Goal: Task Accomplishment & Management: Complete application form

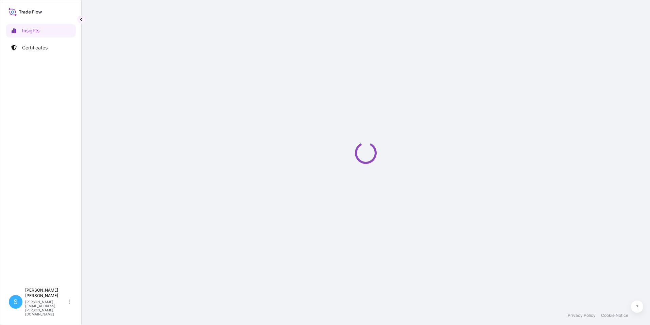
select select "2025"
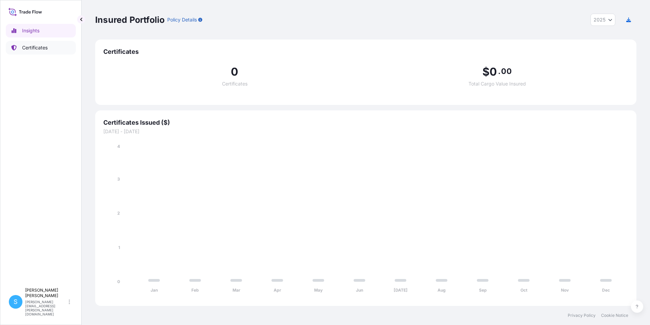
click at [26, 43] on link "Certificates" at bounding box center [41, 48] width 70 height 14
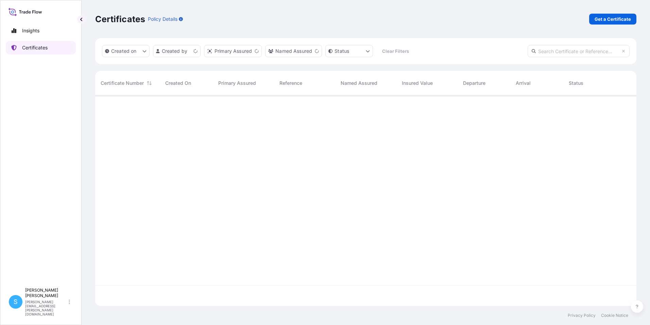
scroll to position [209, 537]
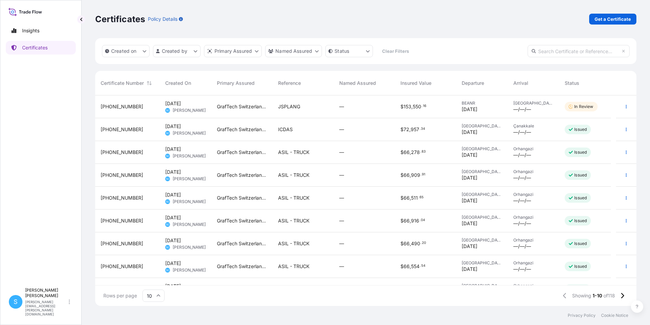
click at [316, 112] on div "JSPLANG" at bounding box center [303, 106] width 61 height 23
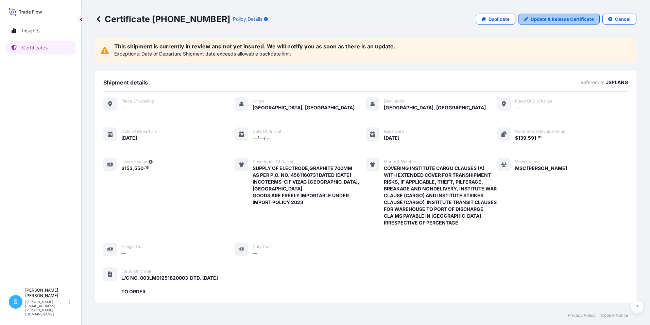
click at [548, 19] on p "Update & Reissue Certificate" at bounding box center [562, 19] width 63 height 7
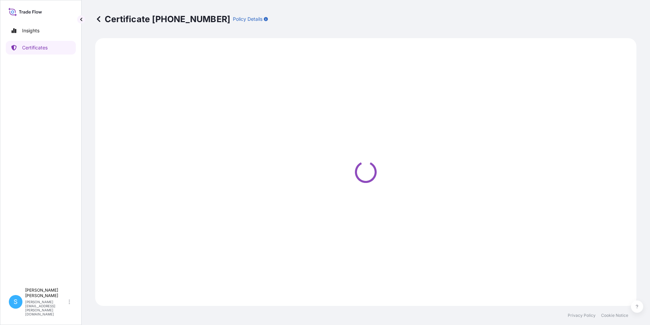
select select "Ocean Vessel"
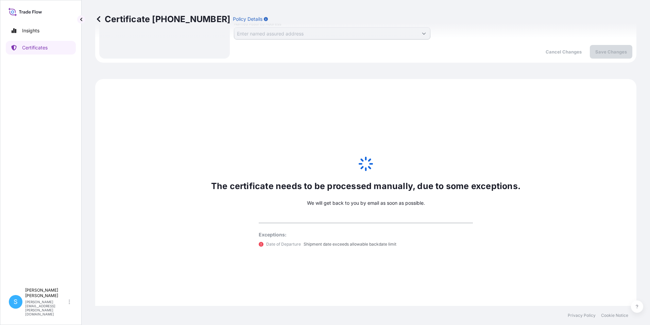
select select "31801"
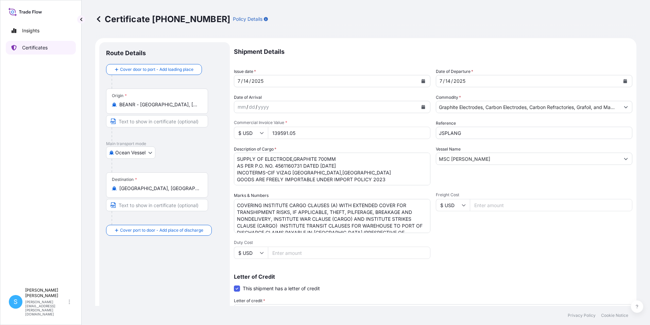
click at [41, 49] on p "Certificates" at bounding box center [35, 47] width 26 height 7
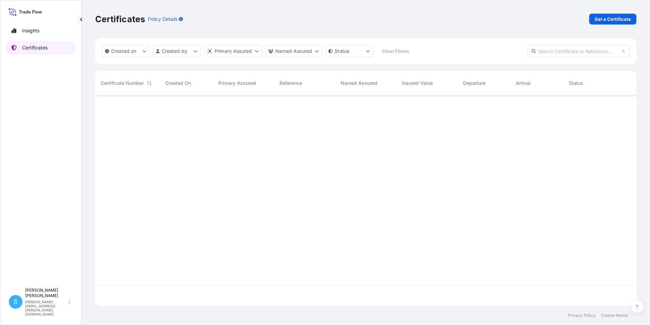
scroll to position [209, 537]
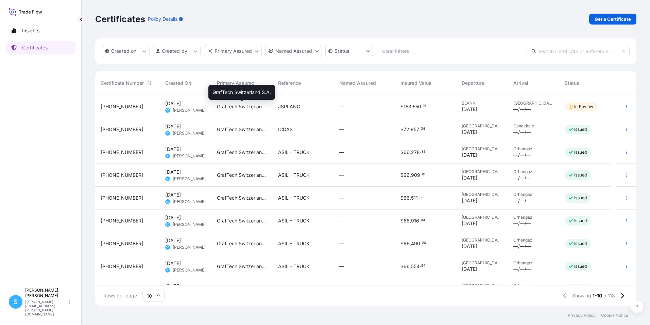
click at [241, 109] on span "GrafTech Switzerland S.A." at bounding box center [242, 106] width 50 height 7
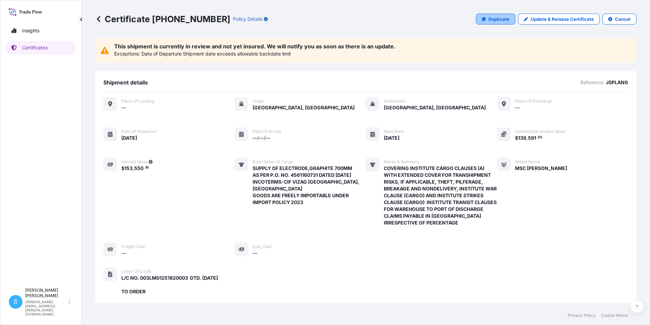
click at [496, 17] on p "Duplicate" at bounding box center [499, 19] width 21 height 7
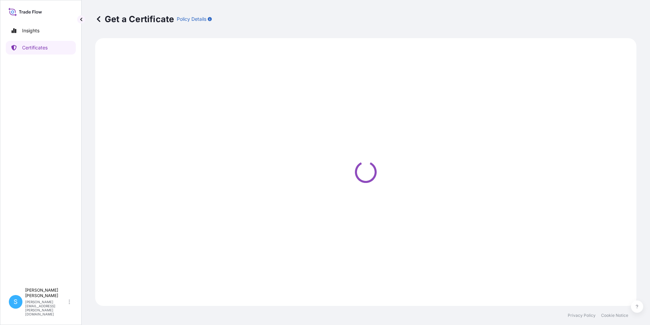
select select "Ocean Vessel"
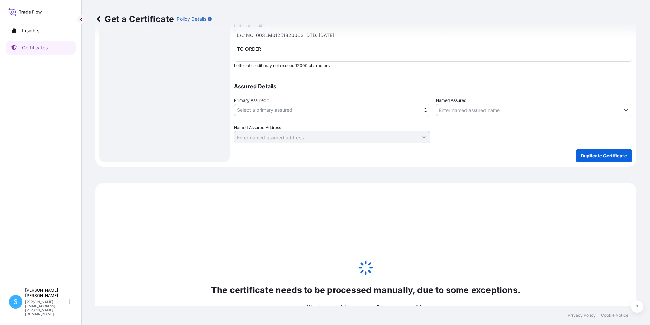
scroll to position [397, 0]
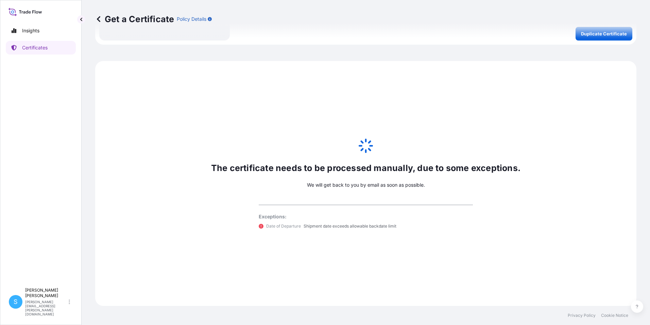
select select "31801"
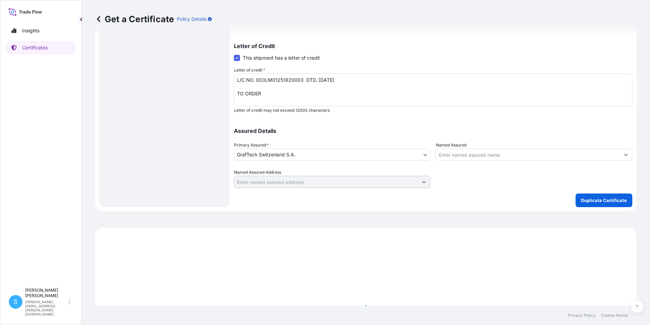
scroll to position [193, 0]
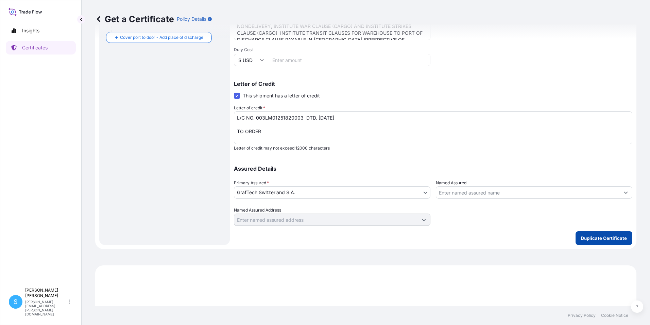
click at [600, 241] on p "Duplicate Certificate" at bounding box center [604, 237] width 46 height 7
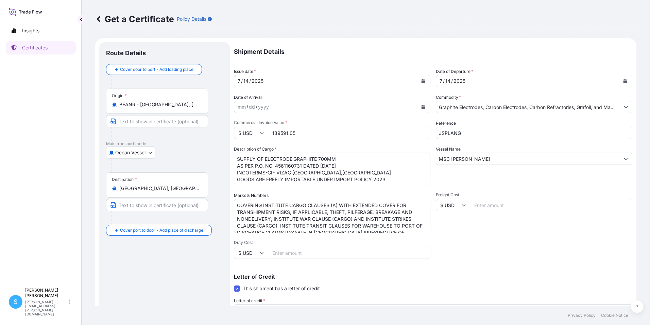
select select "Ocean Vessel"
select select "31801"
click at [48, 43] on link "Certificates" at bounding box center [41, 48] width 70 height 14
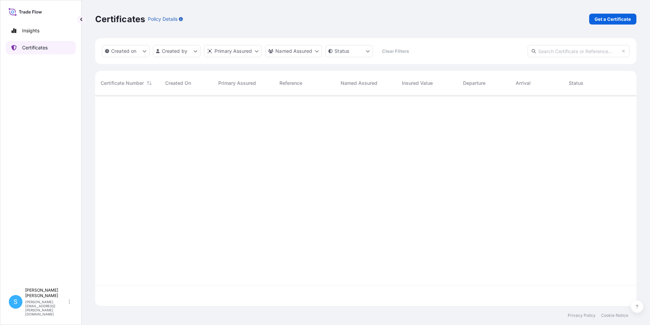
scroll to position [209, 537]
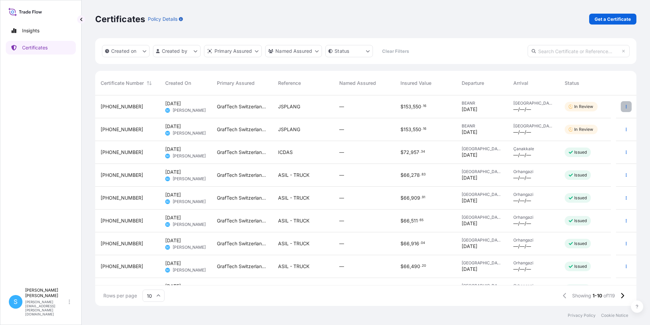
click at [625, 105] on icon "button" at bounding box center [627, 106] width 4 height 4
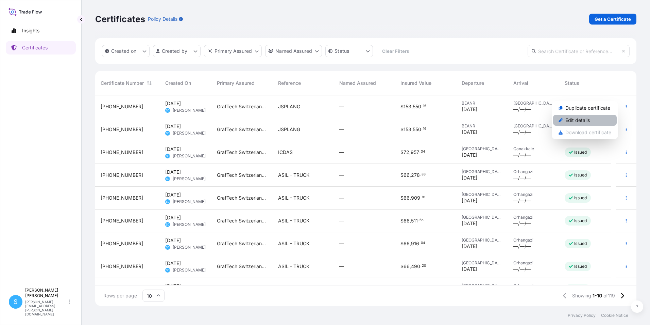
click at [578, 121] on p "Edit details" at bounding box center [578, 120] width 24 height 7
select select "Ocean Vessel"
select select "31801"
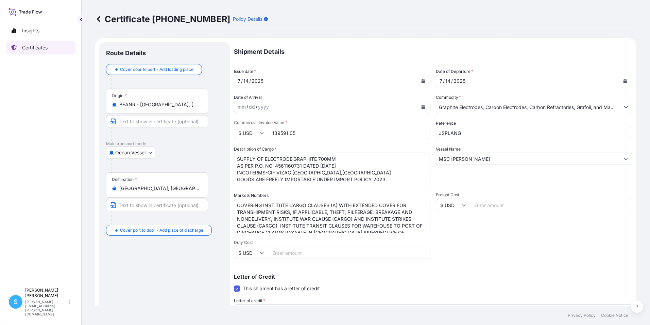
click at [27, 48] on p "Certificates" at bounding box center [35, 47] width 26 height 7
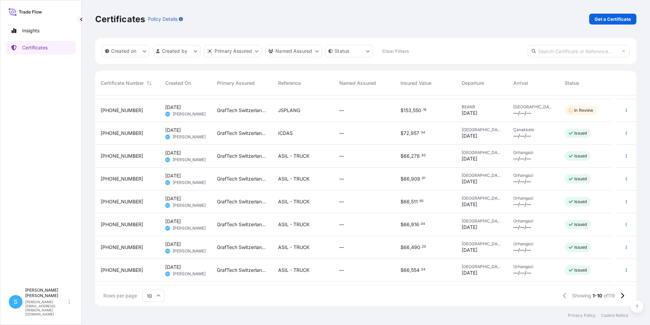
scroll to position [38, 0]
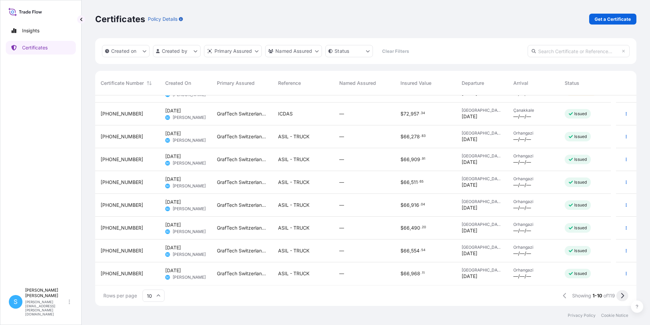
click at [621, 296] on icon at bounding box center [623, 295] width 4 height 6
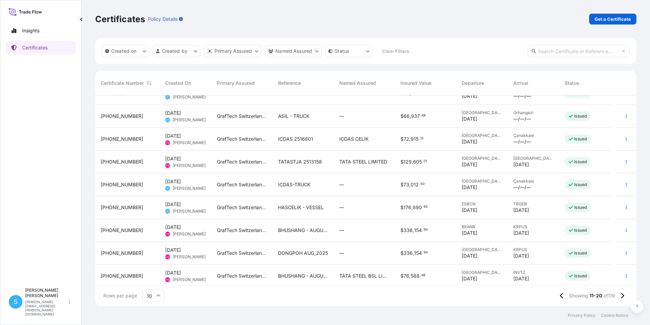
scroll to position [0, 0]
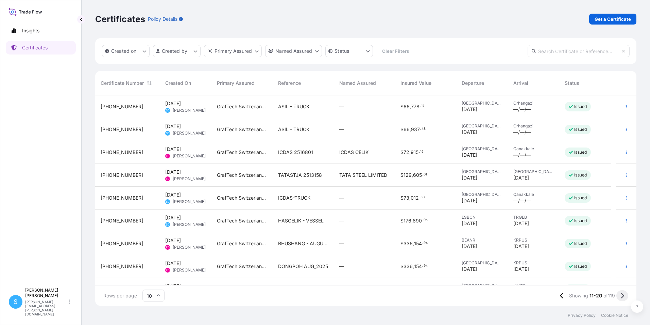
click at [627, 298] on button at bounding box center [623, 295] width 12 height 11
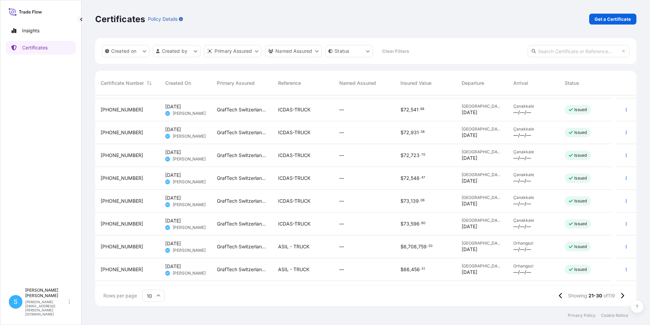
scroll to position [38, 0]
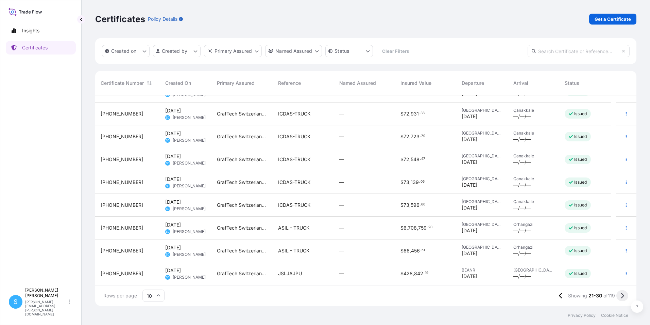
click at [625, 294] on button at bounding box center [623, 295] width 12 height 11
click at [623, 295] on icon at bounding box center [623, 295] width 4 height 6
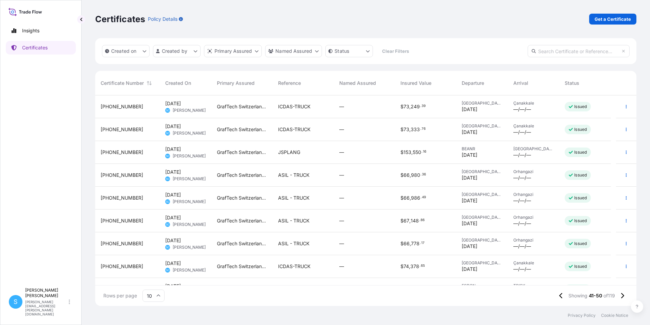
click at [318, 152] on div "JSPLANG" at bounding box center [303, 152] width 50 height 7
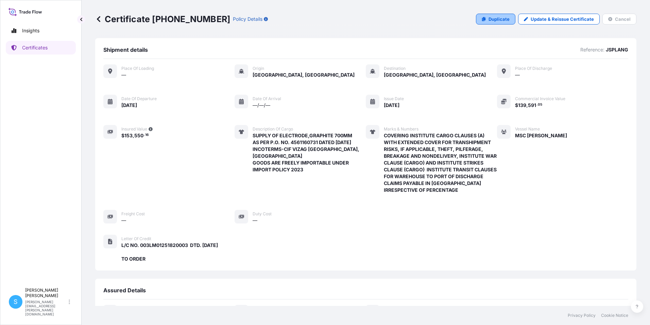
click at [487, 22] on link "Duplicate" at bounding box center [495, 19] width 39 height 11
select select "Ocean Vessel"
select select "31801"
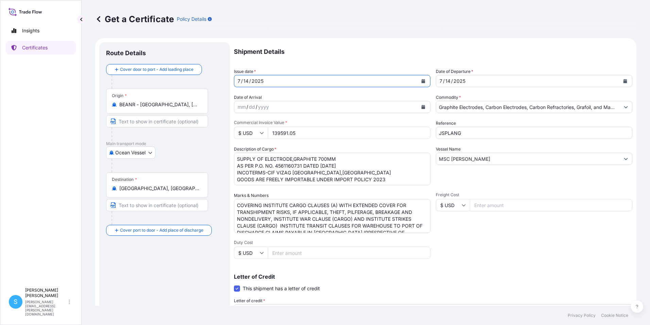
click at [270, 82] on div "7 / 14 / 2025" at bounding box center [326, 81] width 184 height 12
click at [423, 83] on icon "Calendar" at bounding box center [424, 81] width 4 height 4
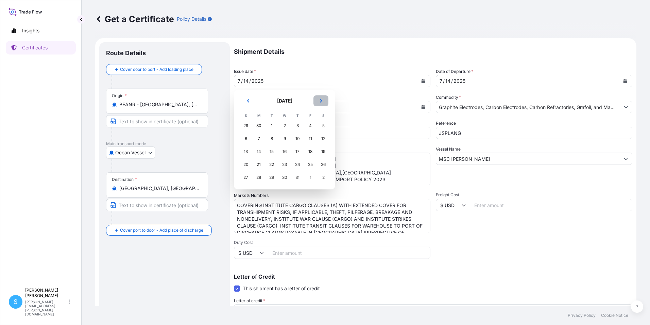
click at [323, 102] on icon "Next" at bounding box center [321, 101] width 4 height 4
click at [286, 180] on div "27" at bounding box center [285, 177] width 12 height 12
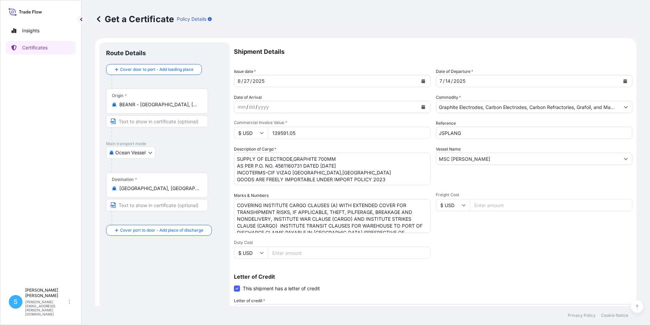
drag, startPoint x: 314, startPoint y: 134, endPoint x: 253, endPoint y: 127, distance: 61.7
click at [258, 136] on div "$ USD 139591.05" at bounding box center [332, 133] width 197 height 12
type input "138337.30"
click at [301, 165] on textarea "SUPPLY OF ELECTRODE,GRAPHITE 700MM AS PER P.O. NO. 4561160731 DATED [DATE] INCO…" at bounding box center [332, 168] width 197 height 33
click at [267, 173] on textarea "SUPPLY OF ELECTRODE,GRAPHITE 700MM AS PER P.O. NO. 4561160731 DATED [DATE] INCO…" at bounding box center [332, 168] width 197 height 33
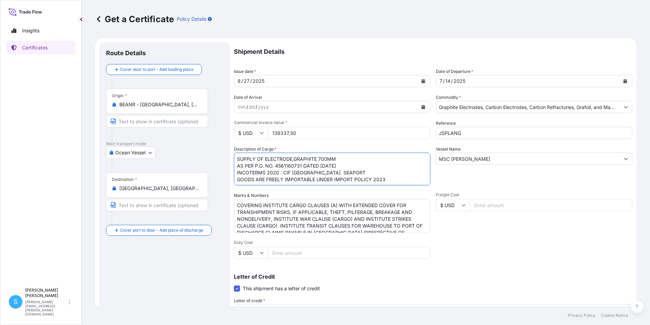
click at [345, 170] on textarea "SUPPLY OF ELECTRODE,GRAPHITE 700MM AS PER P.O. NO. 4561160731 DATED [DATE] INCO…" at bounding box center [332, 168] width 197 height 33
click at [401, 176] on textarea "SUPPLY OF ELECTRODE,GRAPHITE 700MM AS PER P.O. NO. 4561160731 DATED [DATE] INCO…" at bounding box center [332, 168] width 197 height 33
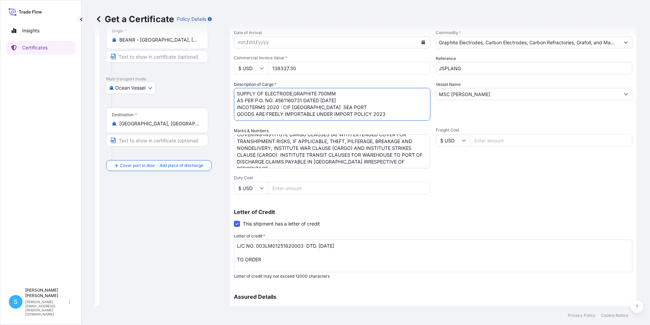
scroll to position [136, 0]
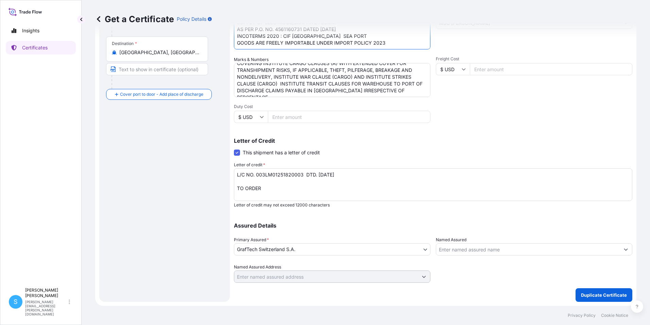
type textarea "SUPPLY OF ELECTRODE,GRAPHITE 700MM AS PER P.O. NO. 4561160731 DATED 06.05.2025 …"
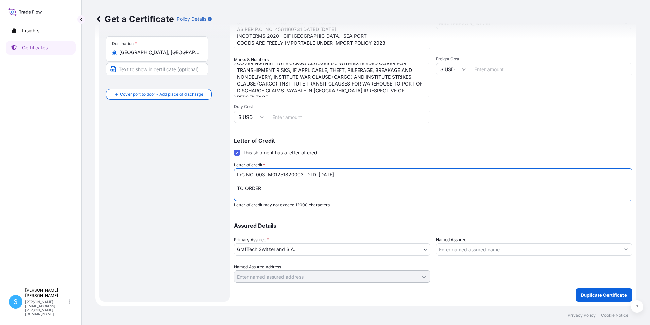
drag, startPoint x: 349, startPoint y: 175, endPoint x: 258, endPoint y: 174, distance: 91.5
click at [258, 174] on textarea "L/C NO. 003LM01251820003 DTD. [DATE] TO ORDER" at bounding box center [433, 184] width 399 height 33
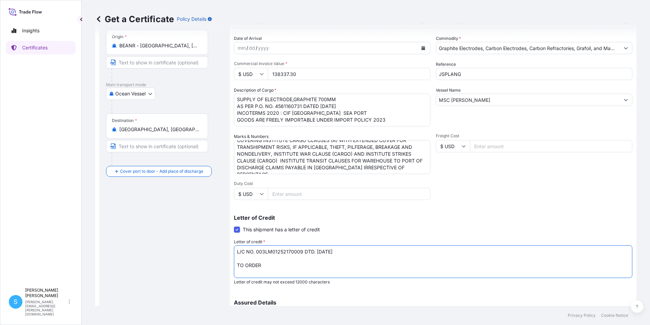
scroll to position [0, 0]
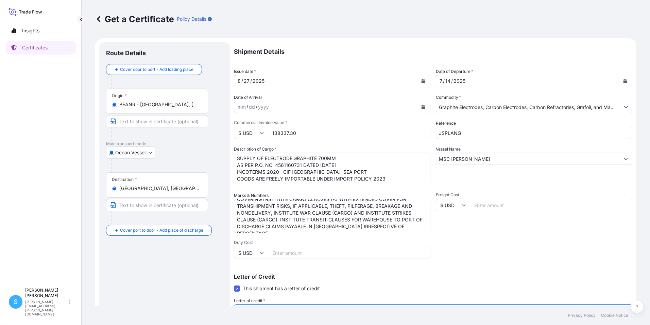
type textarea "L/C NO. 003LM01252170009 DTD. 05.08.2025 TO ORDER"
click at [477, 76] on div "7 / 14 / 2025" at bounding box center [528, 81] width 184 height 12
click at [620, 81] on button "Calendar" at bounding box center [625, 81] width 11 height 11
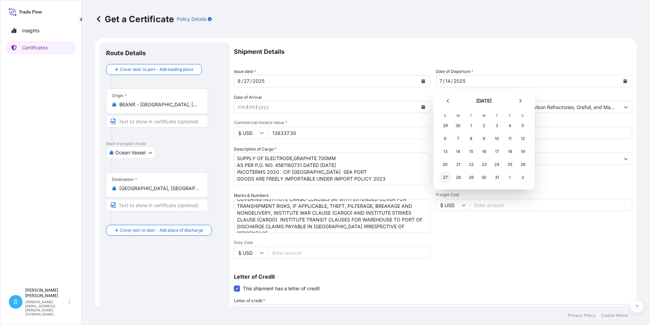
click at [443, 178] on div "27" at bounding box center [446, 177] width 12 height 12
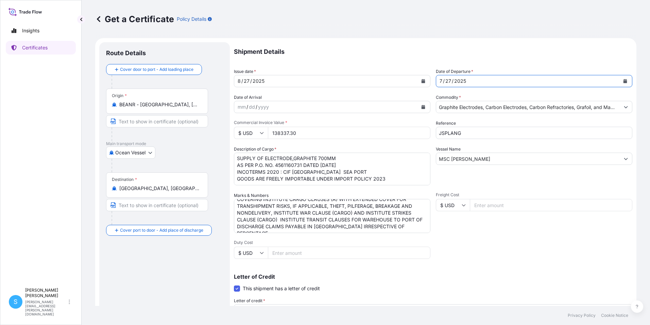
click at [620, 81] on button "Calendar" at bounding box center [625, 81] width 11 height 11
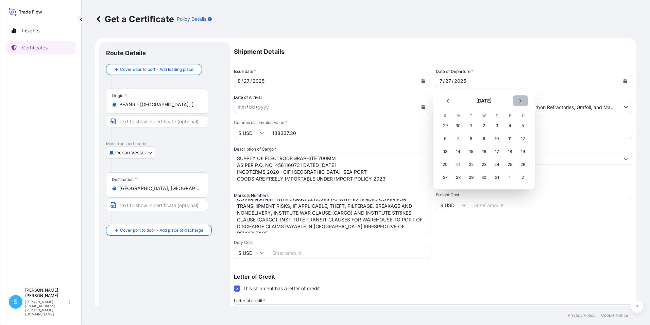
click at [521, 99] on icon "Next" at bounding box center [521, 101] width 4 height 4
click at [487, 180] on div "27" at bounding box center [484, 177] width 12 height 12
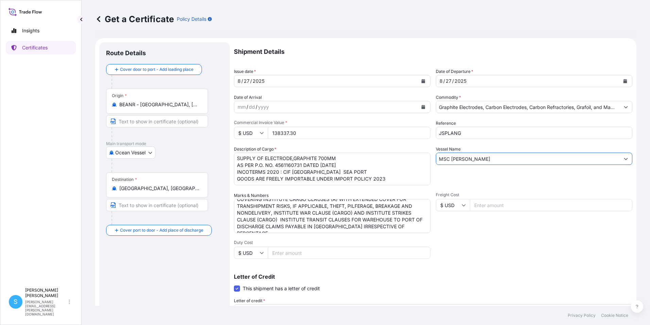
drag, startPoint x: 486, startPoint y: 157, endPoint x: 418, endPoint y: 167, distance: 68.1
click at [416, 167] on div "Shipment Details Issue date * 8 / 27 / 2025 Date of Departure * 8 / 27 / 2025 D…" at bounding box center [433, 230] width 399 height 376
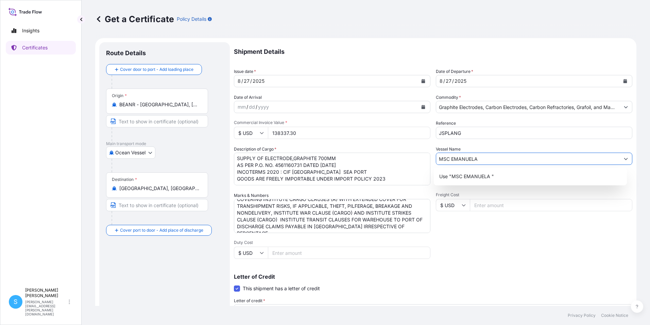
type input "MSC EMANUELA"
click at [556, 265] on div "Shipment Details Issue date * 8 / 27 / 2025 Date of Departure * 8 / 27 / 2025 D…" at bounding box center [433, 230] width 399 height 376
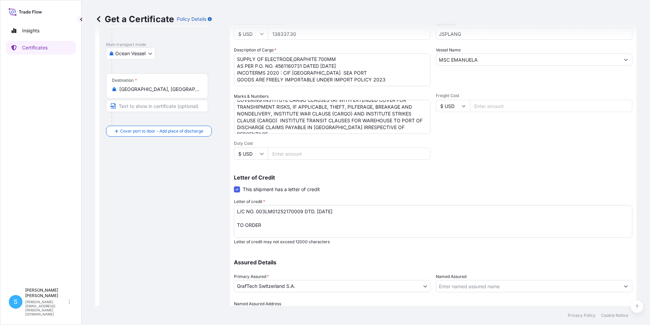
scroll to position [136, 0]
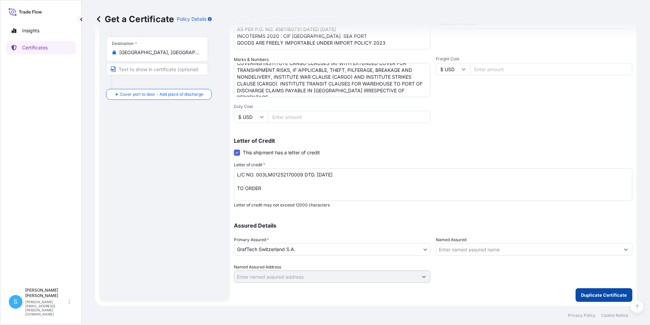
click at [594, 298] on button "Duplicate Certificate" at bounding box center [604, 295] width 57 height 14
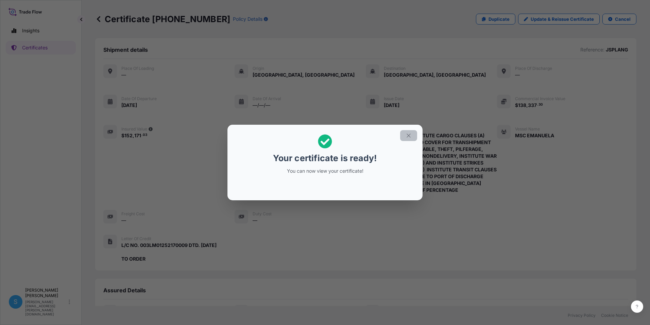
click at [411, 135] on icon "button" at bounding box center [409, 135] width 6 height 6
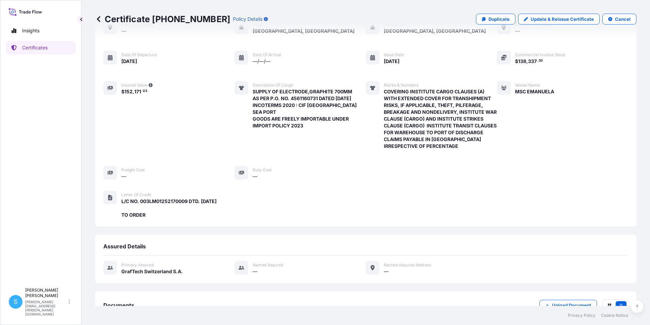
scroll to position [93, 0]
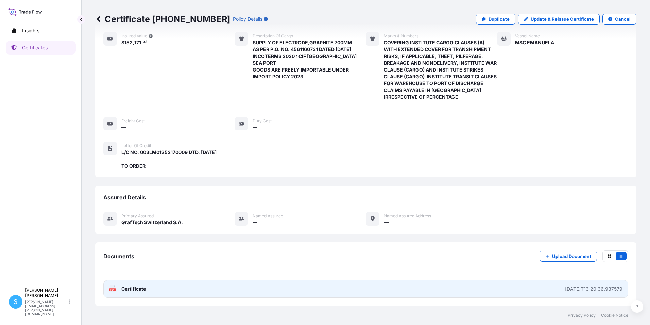
click at [135, 293] on link "PDF Certificate 2025-08-28T13:20:36.937579" at bounding box center [365, 289] width 525 height 18
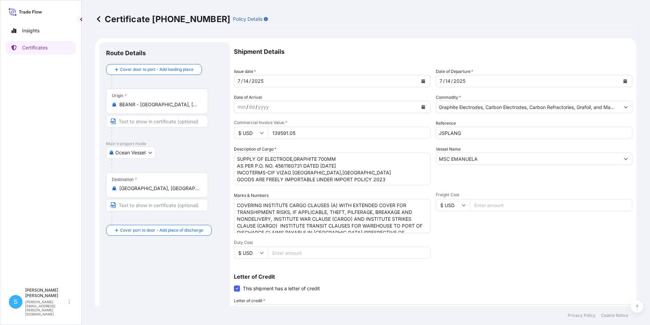
select select "Ocean Vessel"
select select "31801"
